Goal: Transaction & Acquisition: Download file/media

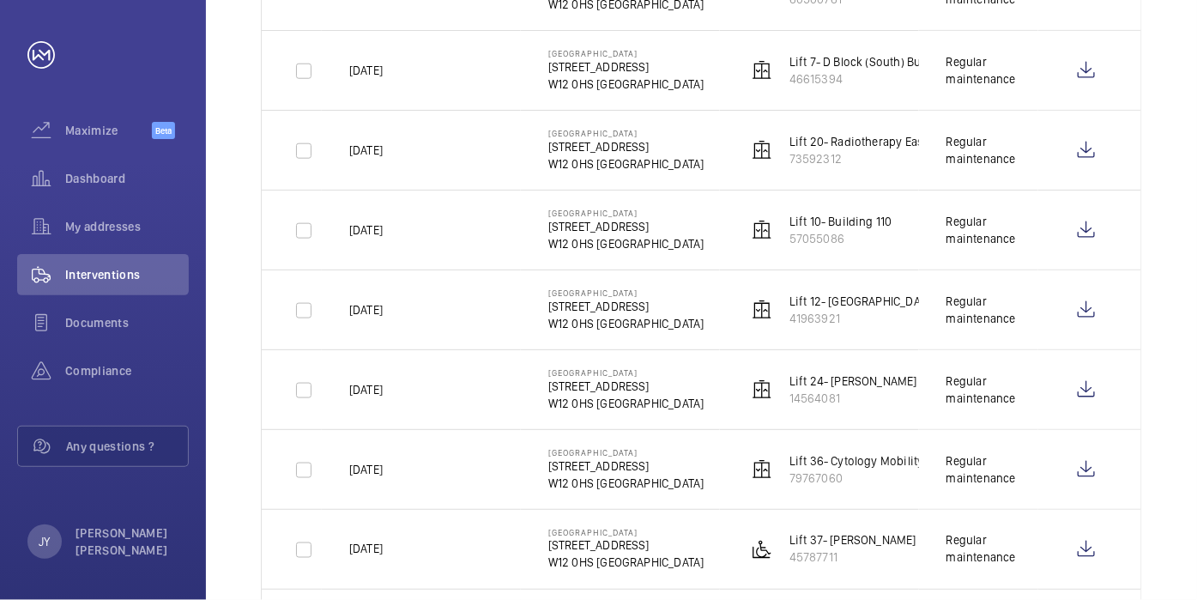
scroll to position [439, 0]
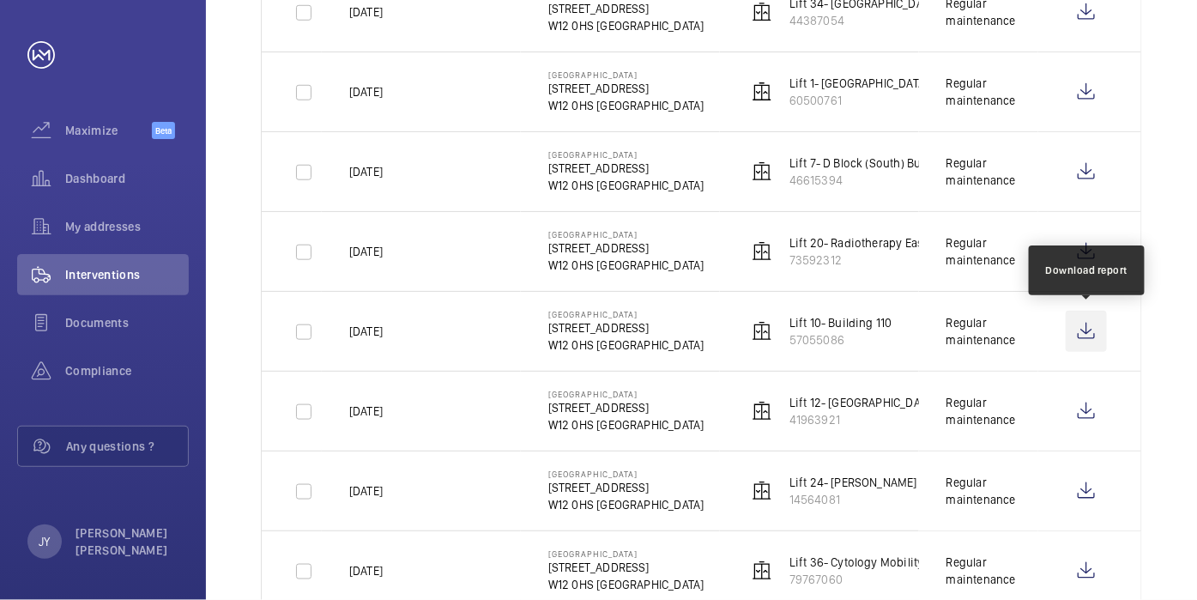
click at [1095, 330] on wm-front-icon-button at bounding box center [1086, 331] width 41 height 41
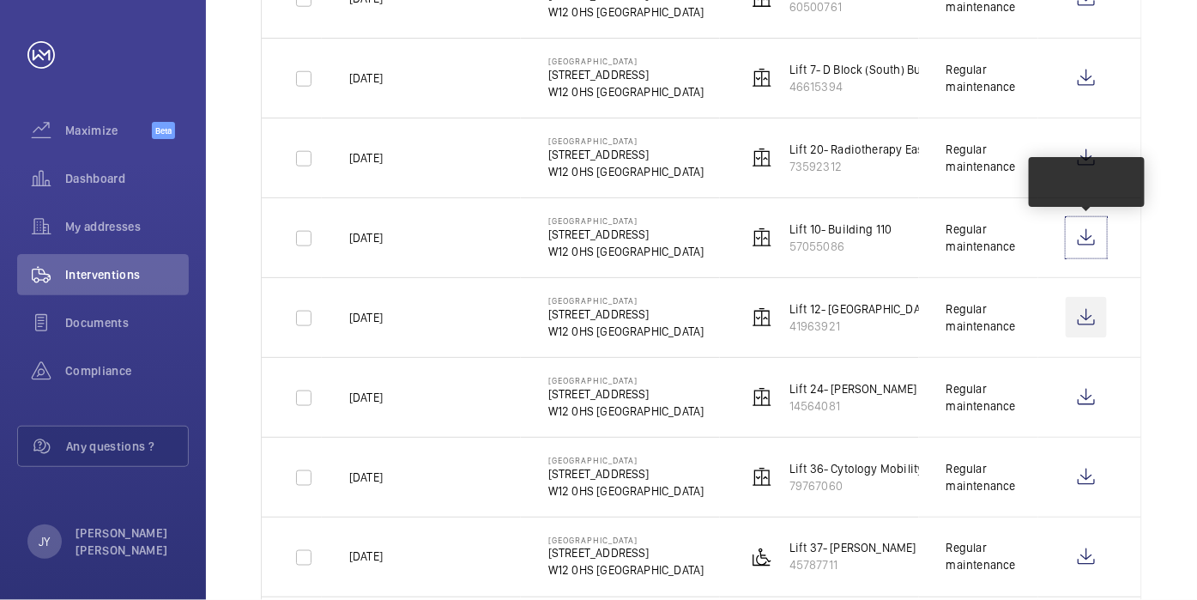
scroll to position [535, 0]
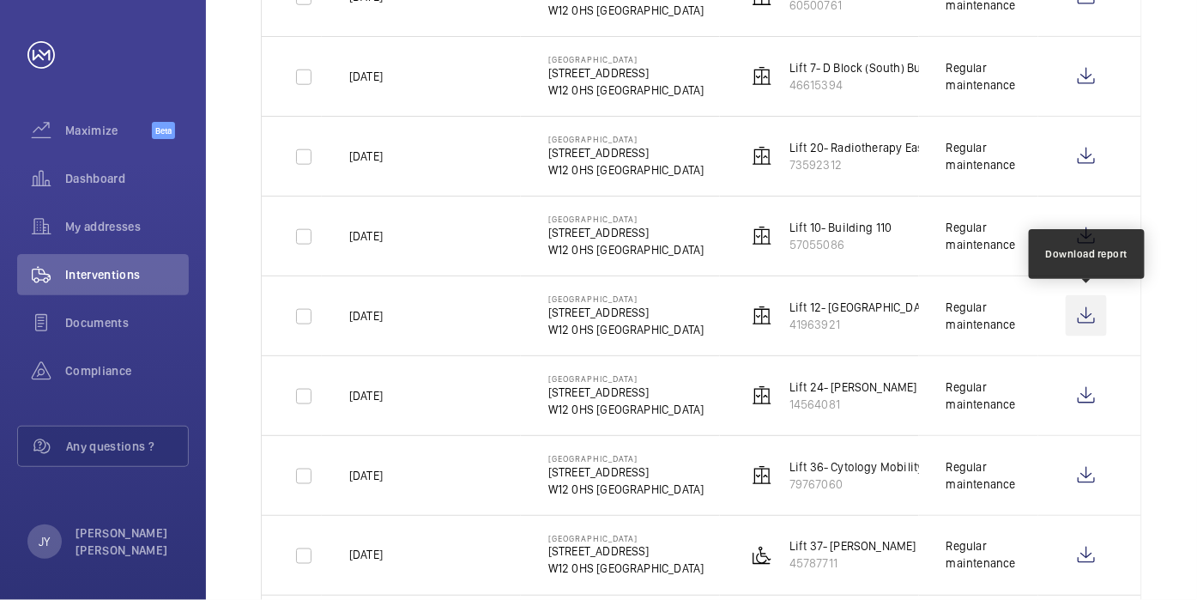
click at [1090, 310] on wm-front-icon-button at bounding box center [1086, 315] width 41 height 41
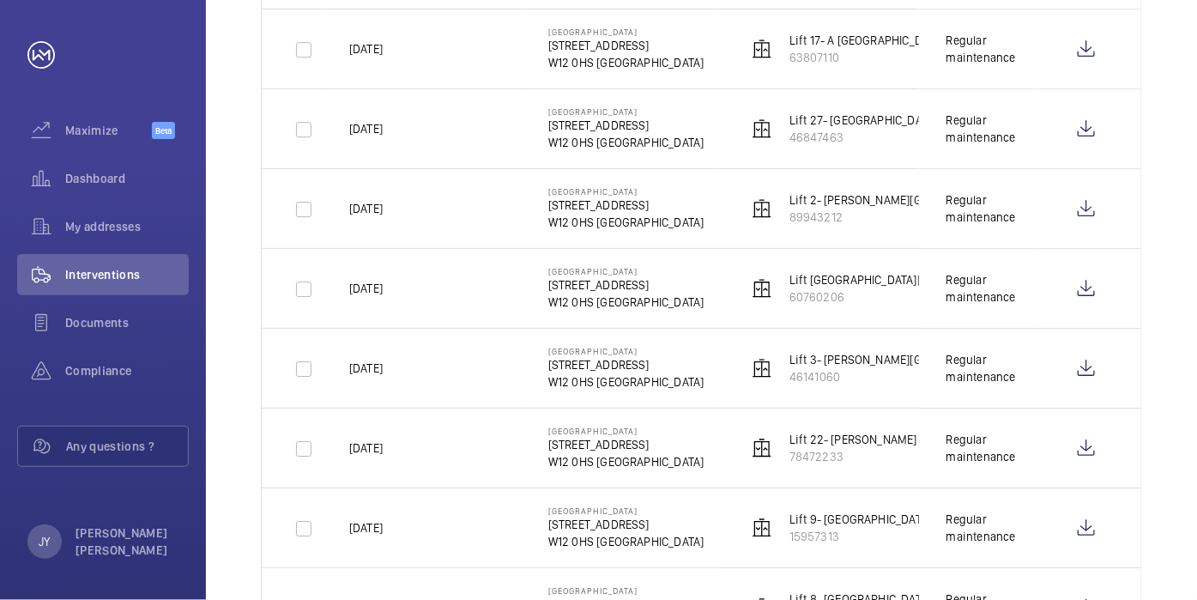
scroll to position [1393, 0]
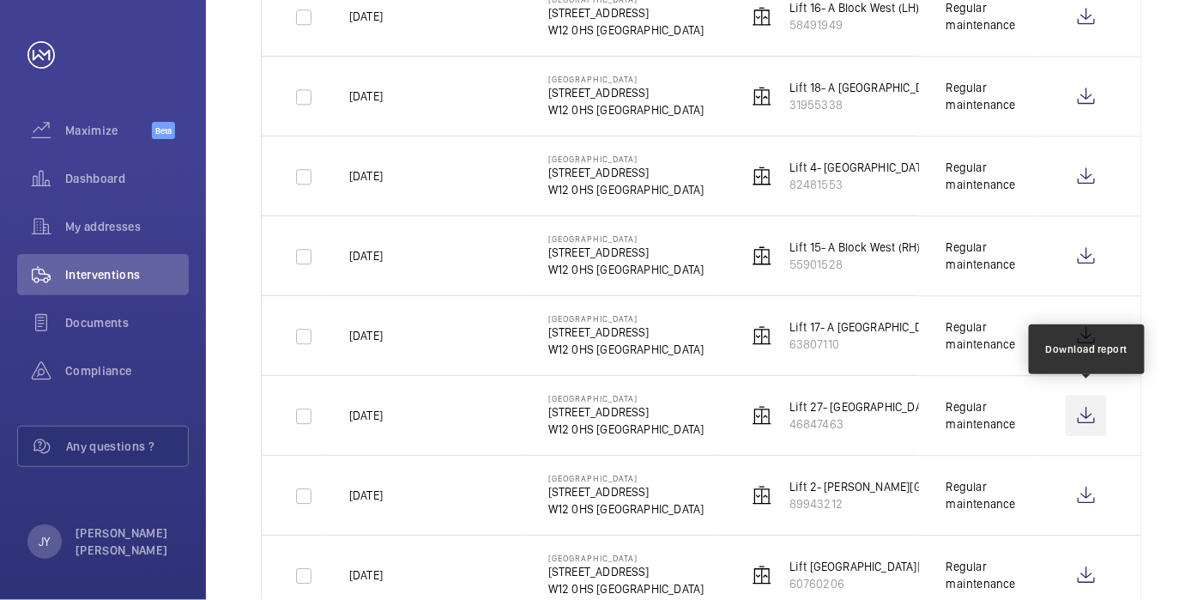
click at [1083, 410] on wm-front-icon-button at bounding box center [1086, 415] width 41 height 41
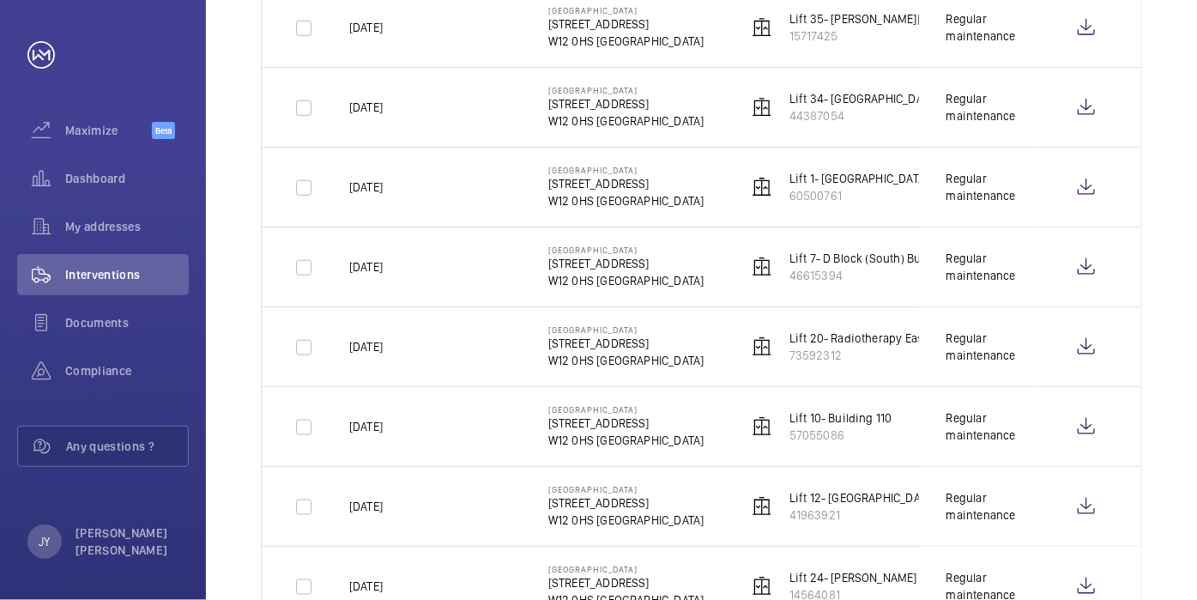
scroll to position [249, 0]
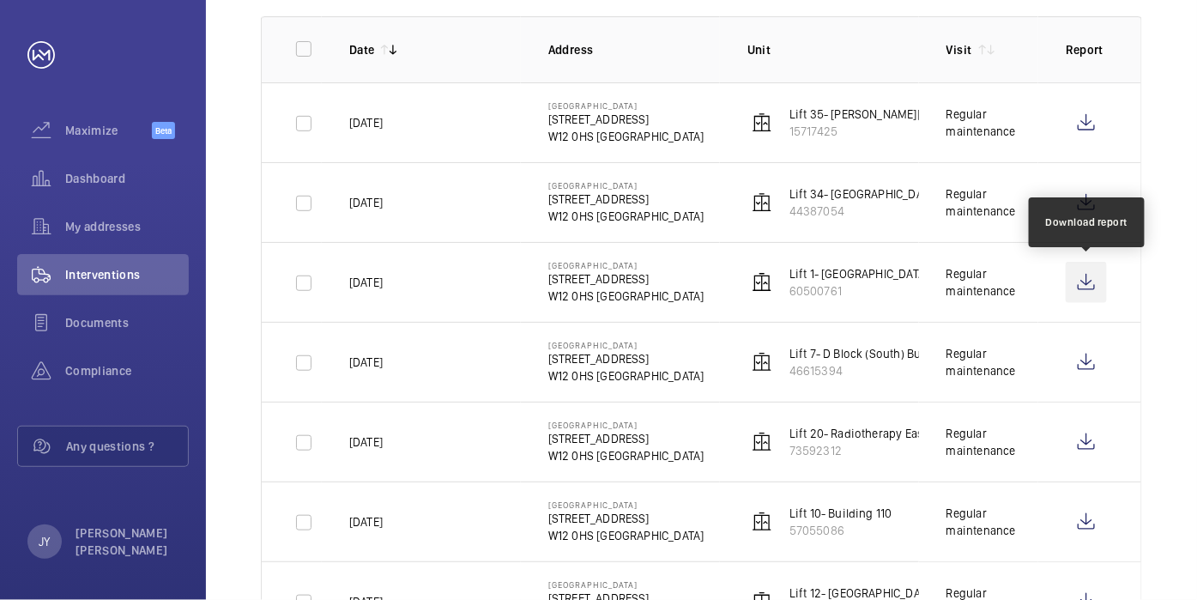
click at [1093, 273] on wm-front-icon-button at bounding box center [1086, 282] width 41 height 41
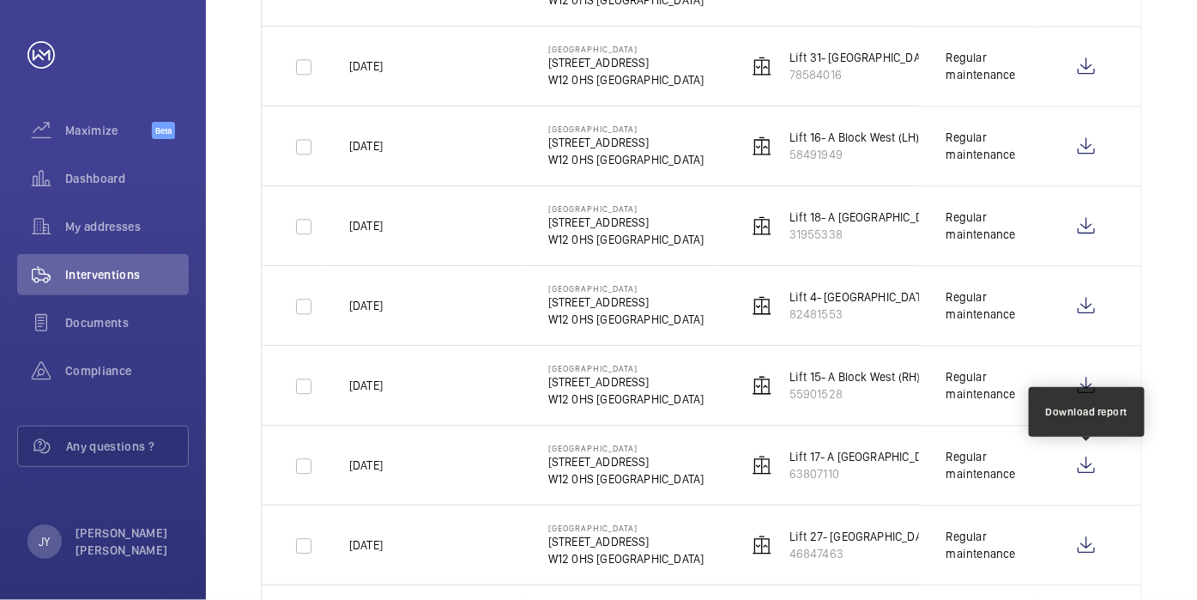
scroll to position [1335, 0]
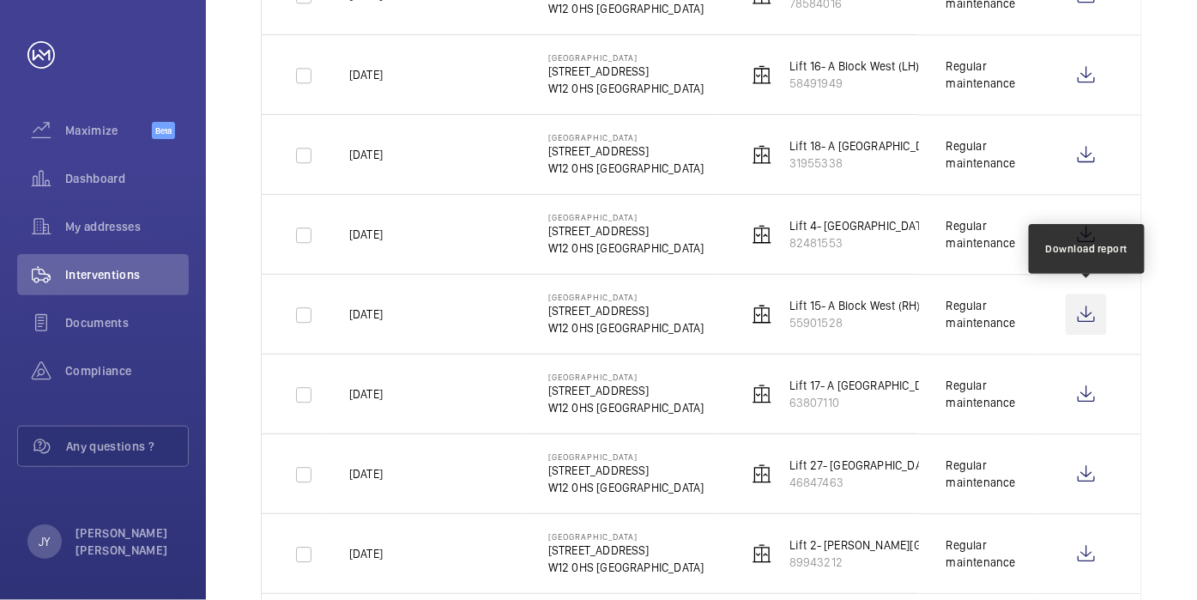
click at [1095, 312] on wm-front-icon-button at bounding box center [1086, 314] width 41 height 41
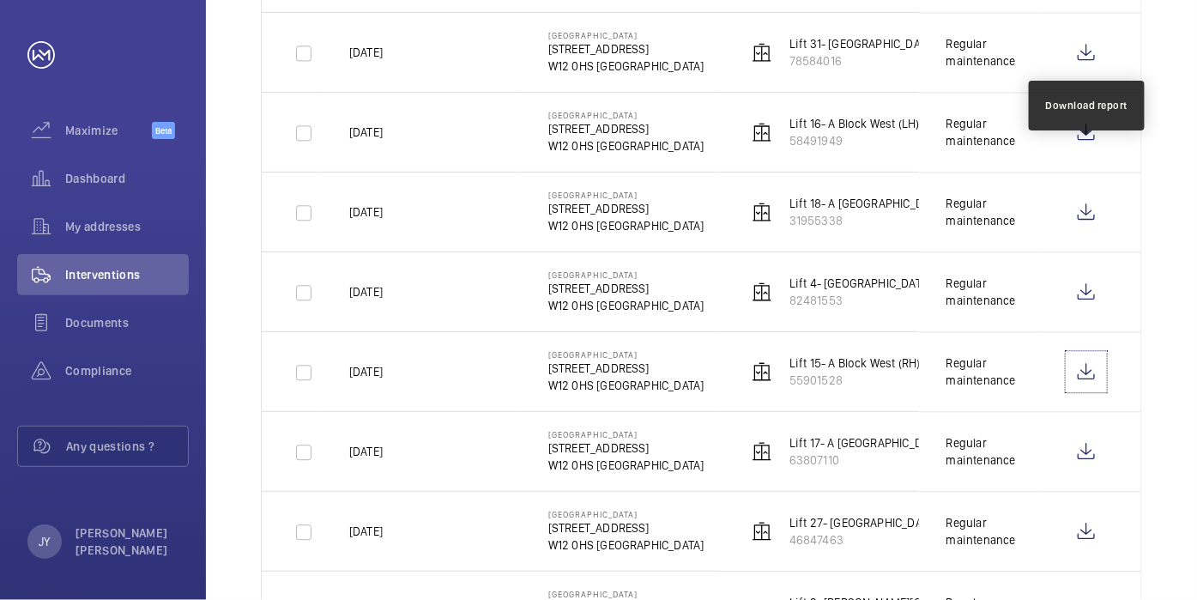
scroll to position [1240, 0]
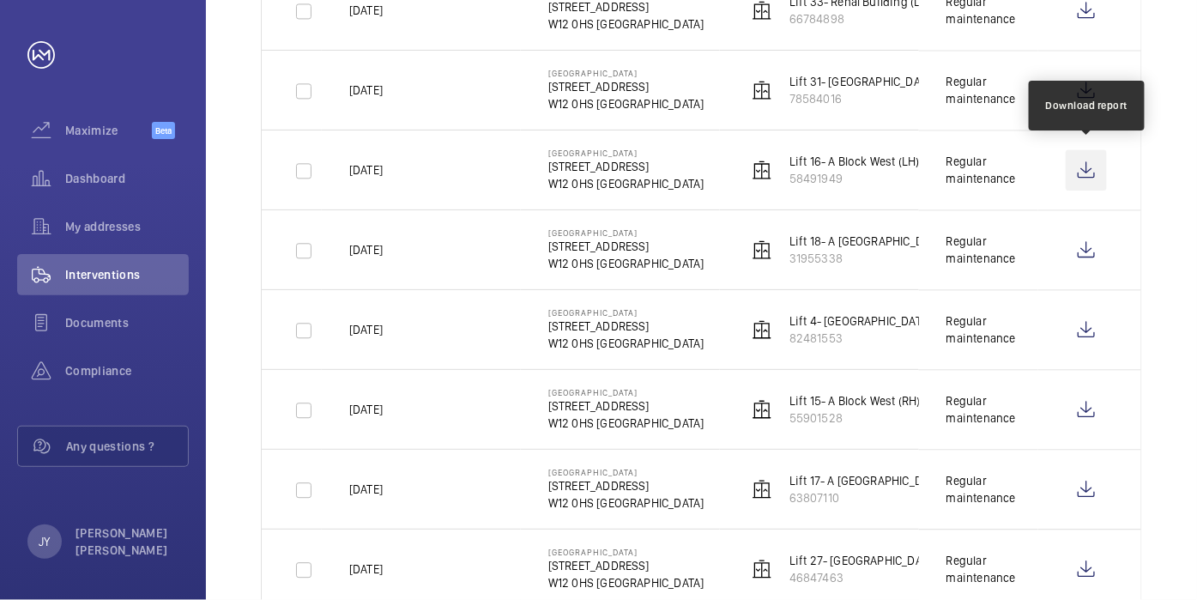
click at [1085, 159] on wm-front-icon-button at bounding box center [1086, 169] width 41 height 41
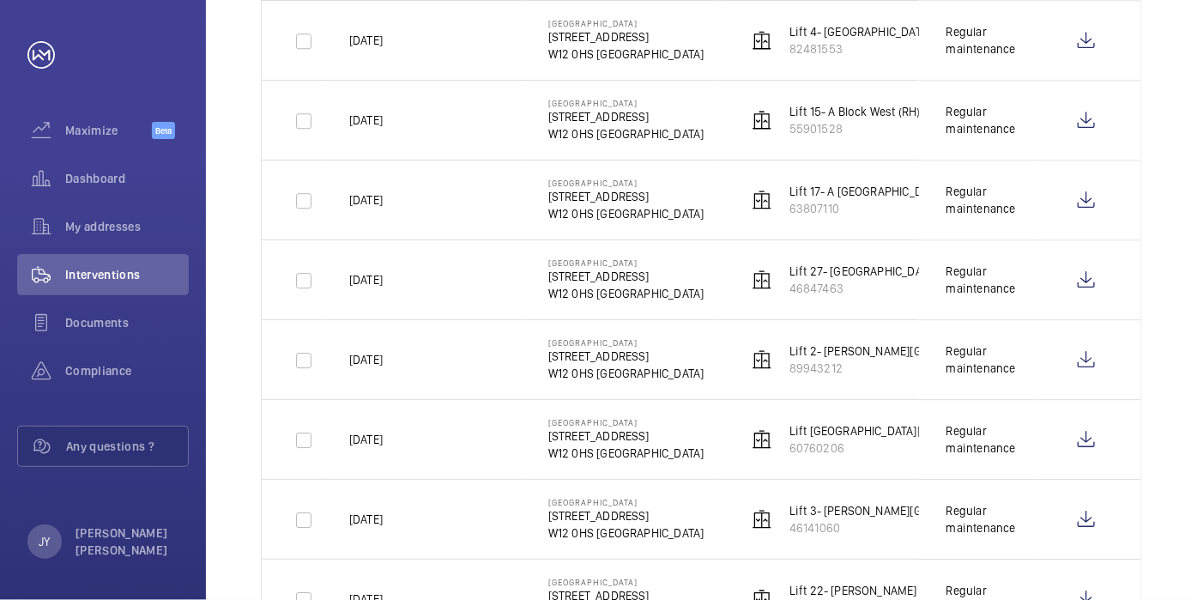
scroll to position [1488, 0]
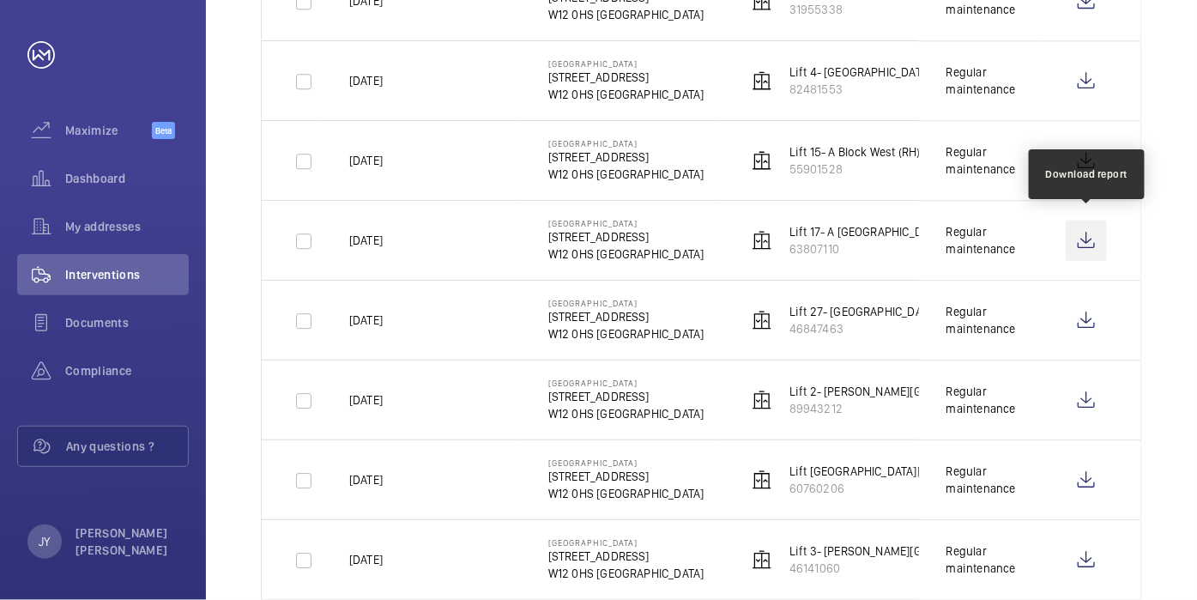
click at [1088, 229] on wm-front-icon-button at bounding box center [1086, 240] width 41 height 41
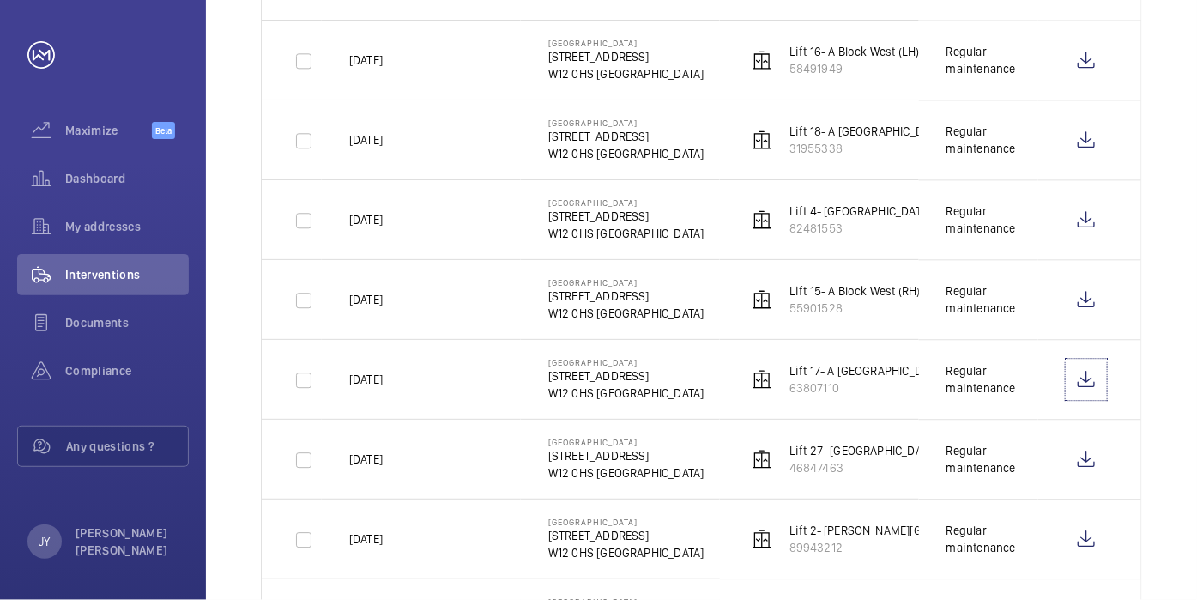
scroll to position [1203, 0]
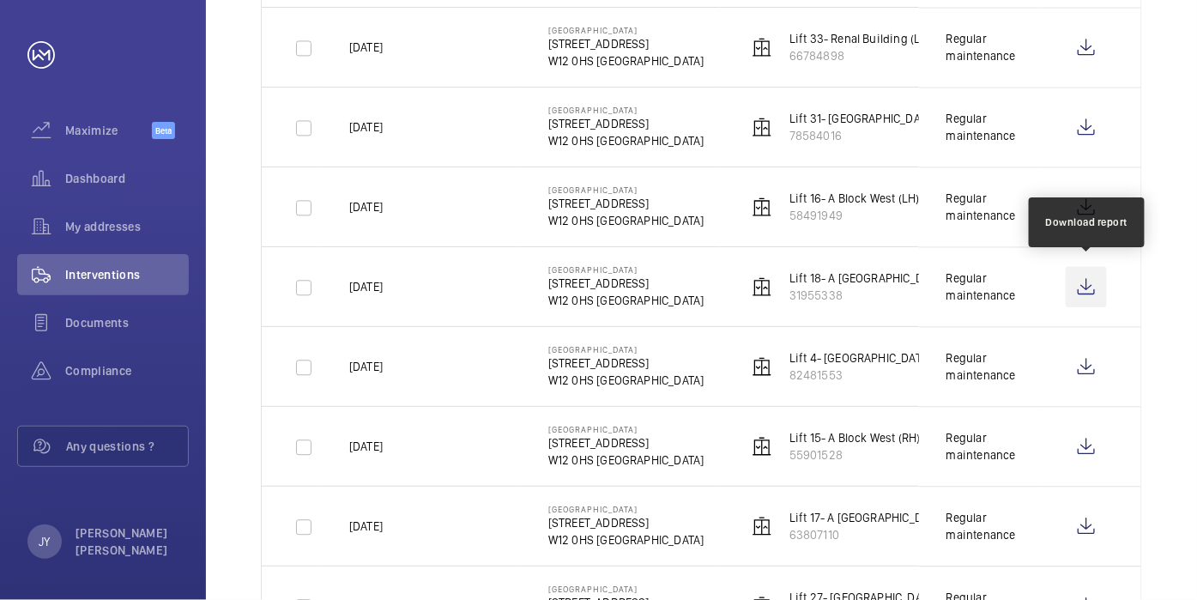
click at [1089, 280] on wm-front-icon-button at bounding box center [1086, 286] width 41 height 41
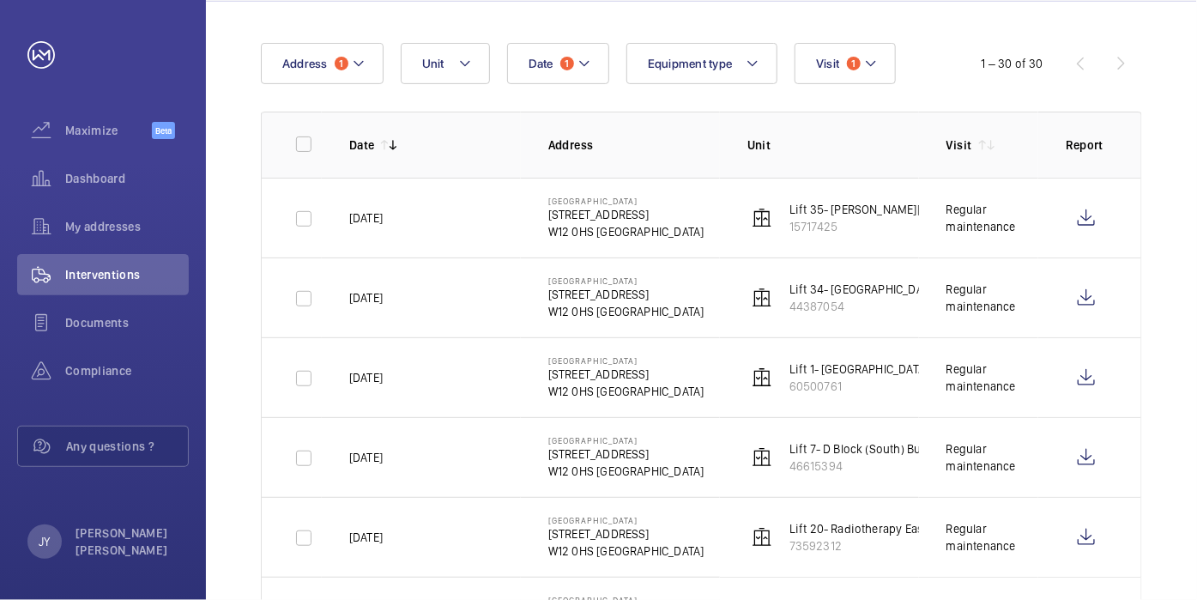
scroll to position [535, 0]
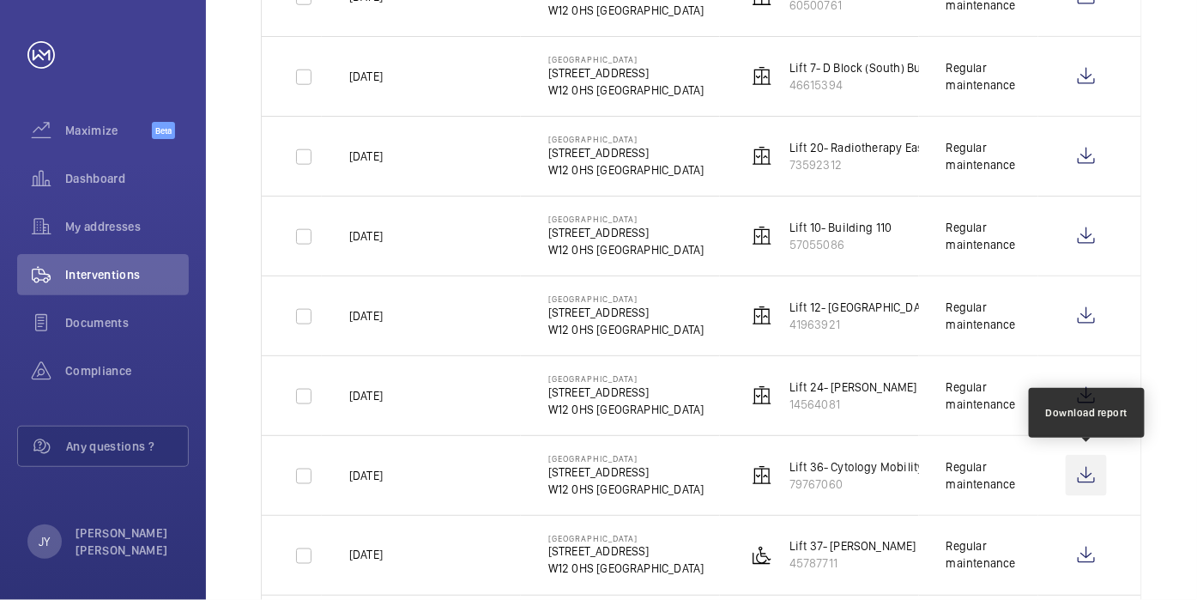
click at [1093, 472] on wm-front-icon-button at bounding box center [1086, 475] width 41 height 41
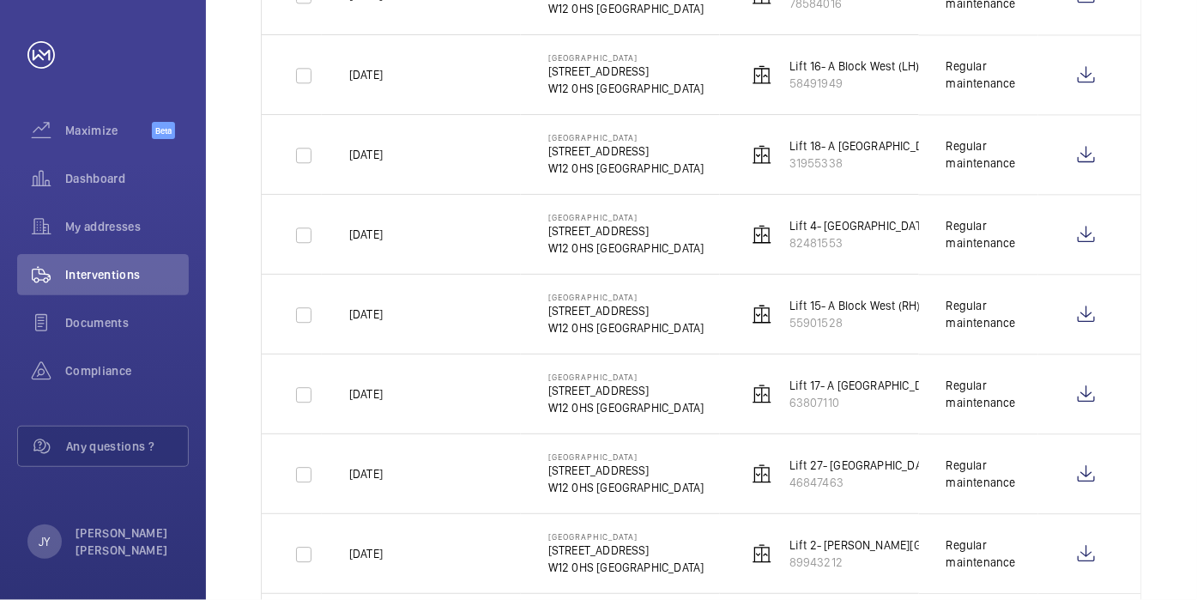
scroll to position [1525, 0]
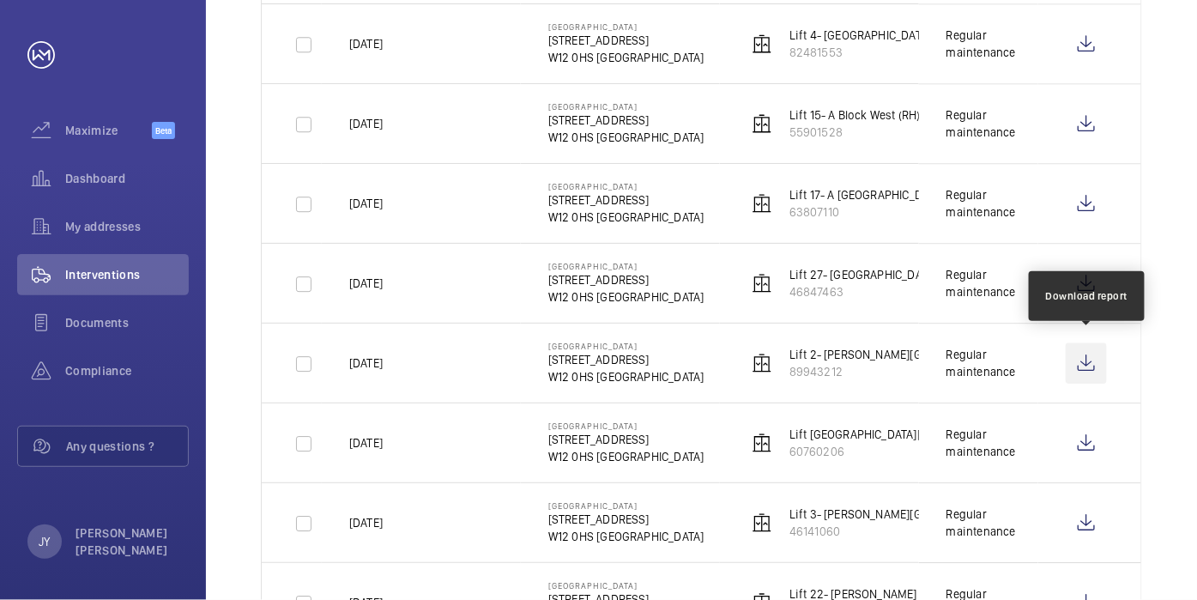
click at [1088, 364] on wm-front-icon-button at bounding box center [1086, 362] width 41 height 41
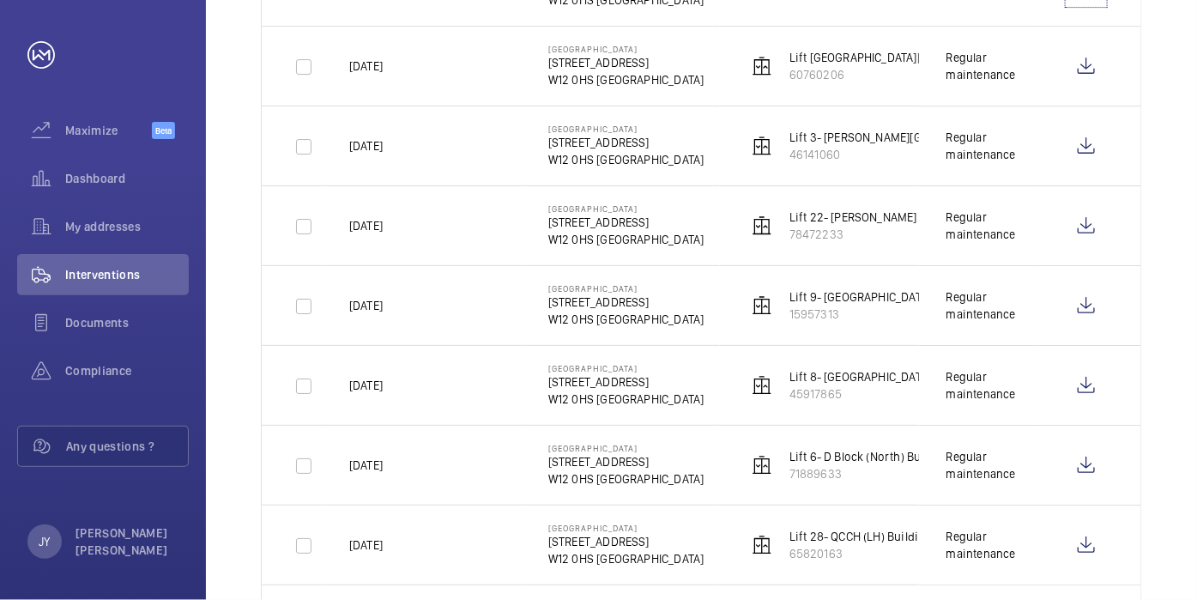
scroll to position [1907, 0]
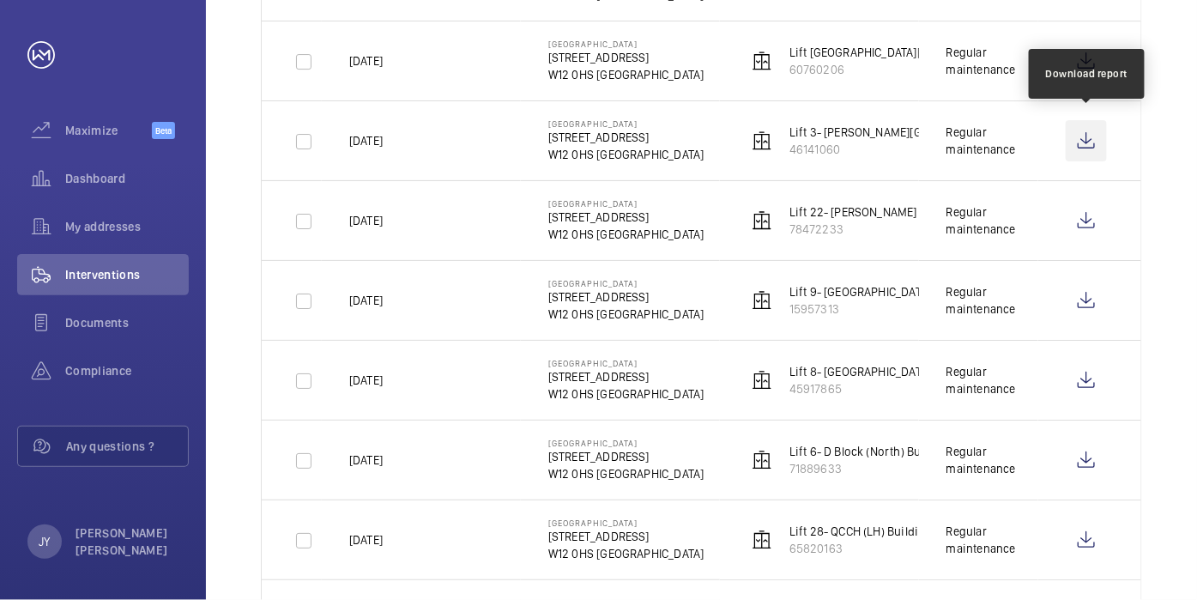
click at [1091, 135] on wm-front-icon-button at bounding box center [1086, 140] width 41 height 41
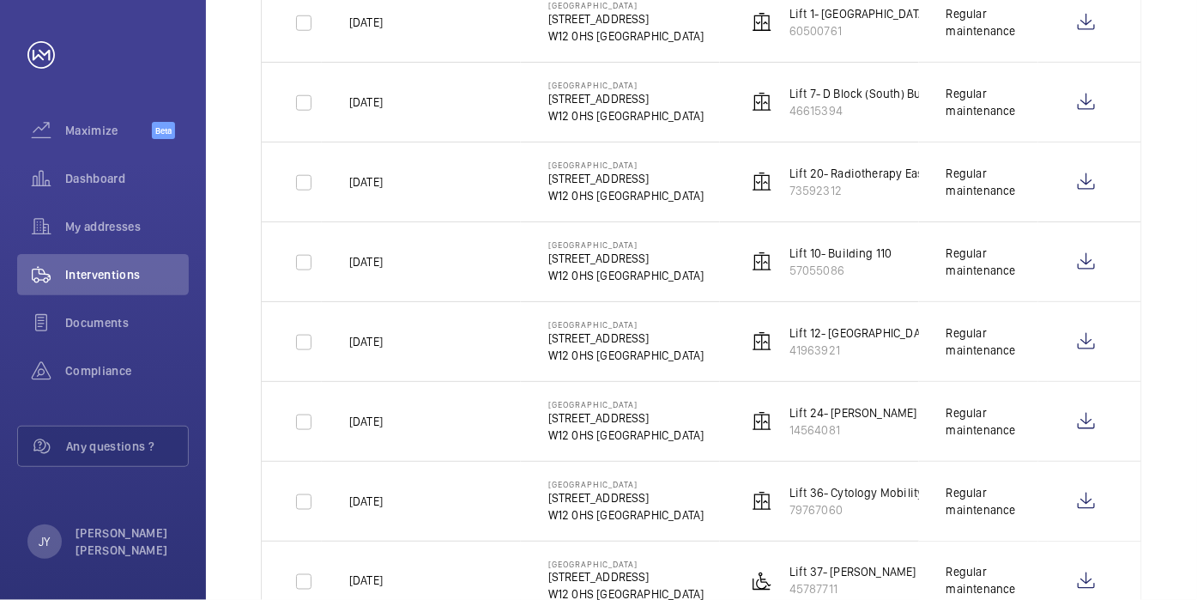
scroll to position [439, 0]
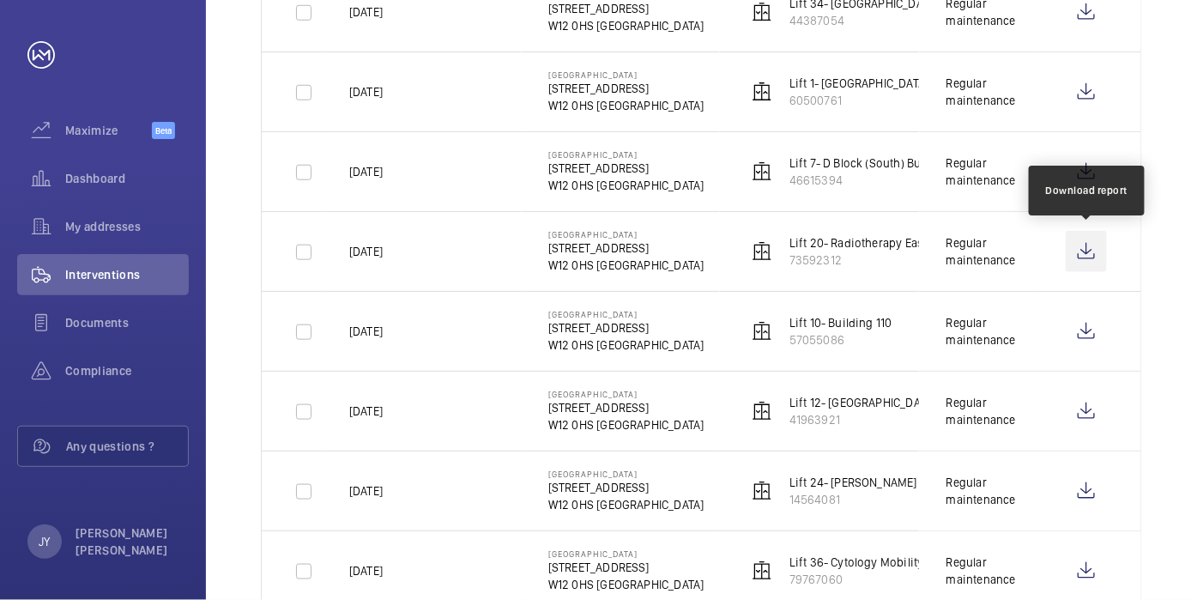
click at [1101, 258] on wm-front-icon-button at bounding box center [1086, 251] width 41 height 41
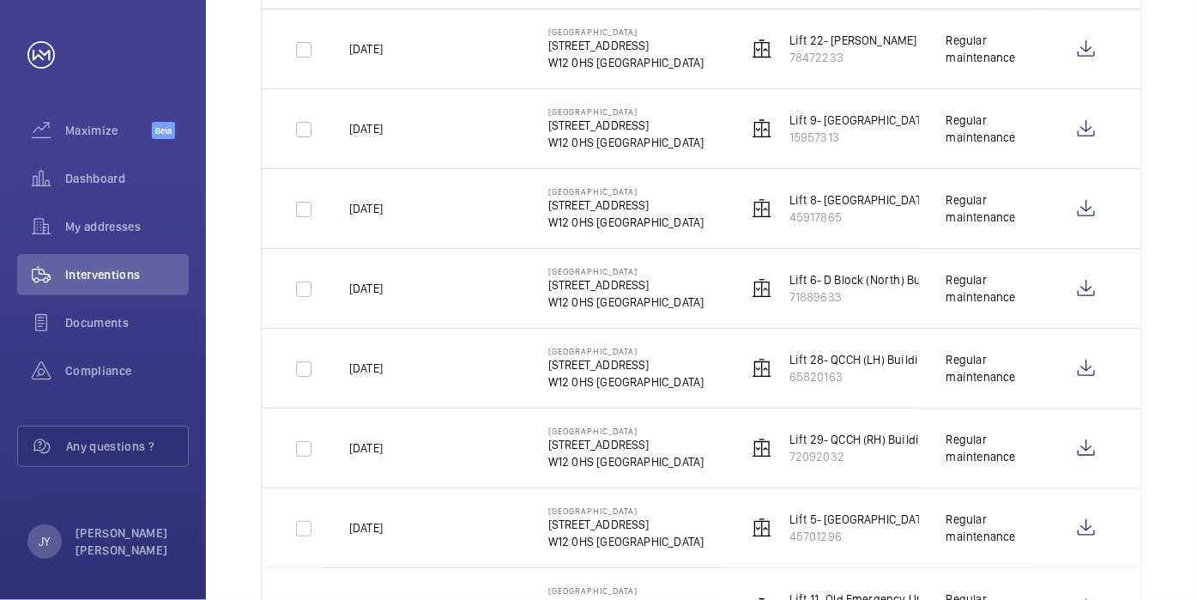
scroll to position [2156, 0]
